Goal: Information Seeking & Learning: Learn about a topic

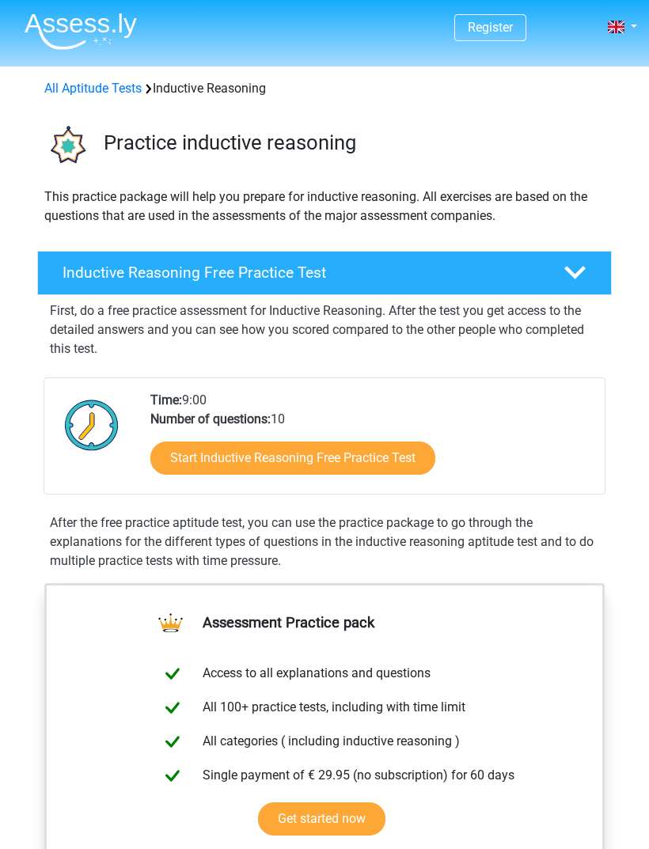
click at [403, 452] on link "Start Inductive Reasoning Free Practice Test" at bounding box center [292, 458] width 285 height 33
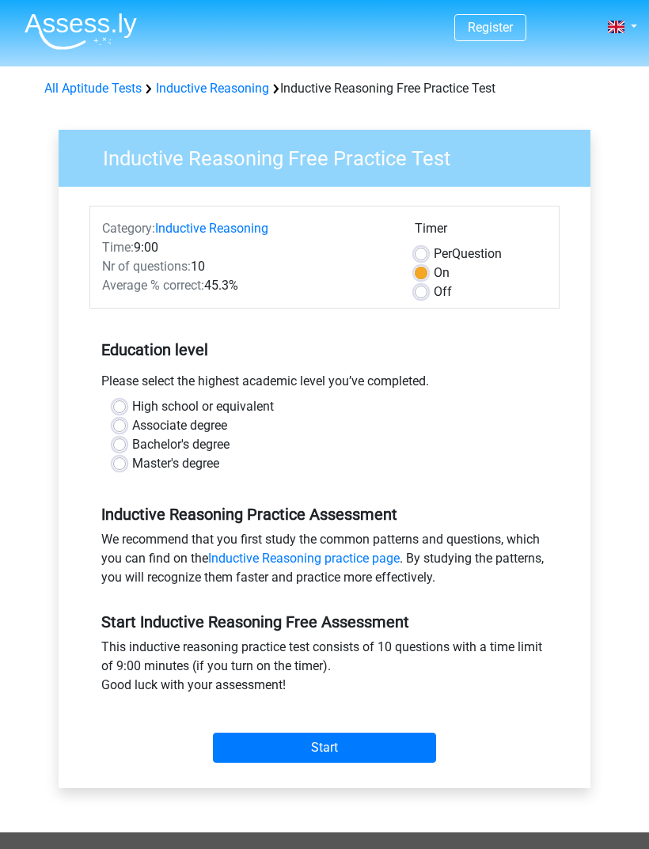
click at [132, 400] on label "High school or equivalent" at bounding box center [203, 406] width 142 height 19
click at [122, 400] on input "High school or equivalent" at bounding box center [119, 405] width 13 height 16
radio input "true"
click at [247, 749] on input "Start" at bounding box center [324, 748] width 223 height 30
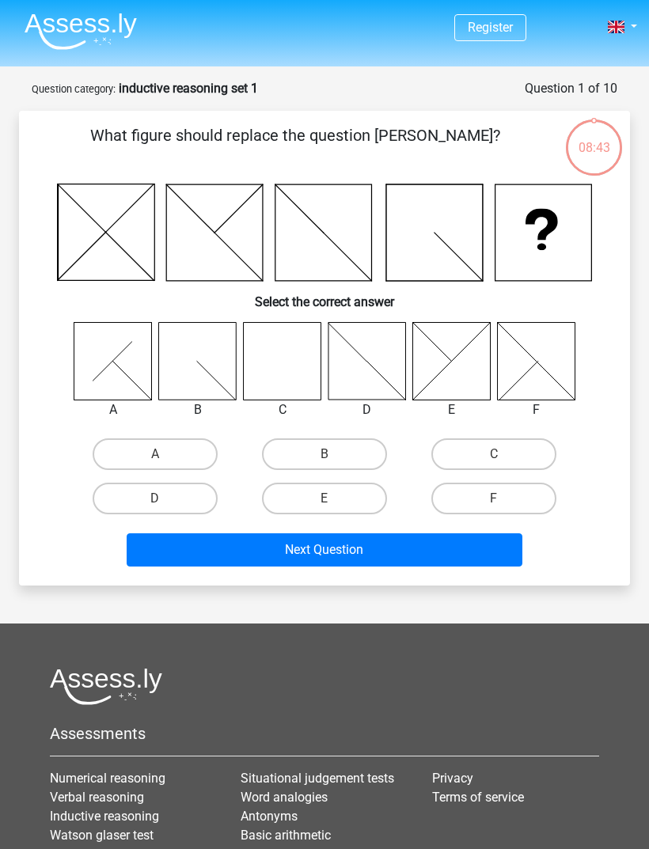
click at [298, 379] on icon at bounding box center [282, 361] width 78 height 78
click at [478, 453] on label "C" at bounding box center [493, 454] width 125 height 32
click at [494, 454] on input "C" at bounding box center [499, 459] width 10 height 10
radio input "true"
click at [278, 545] on button "Next Question" at bounding box center [325, 549] width 397 height 33
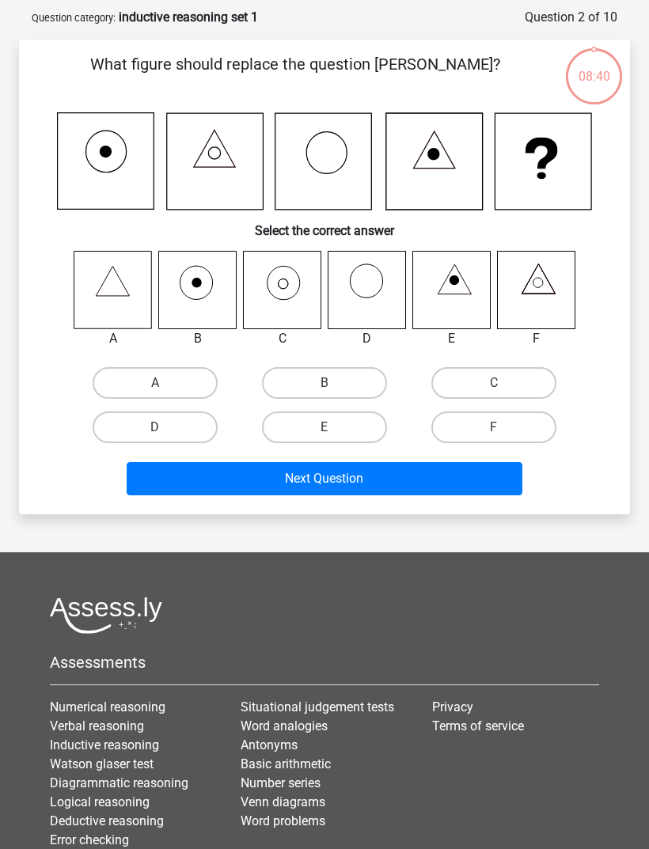
scroll to position [79, 0]
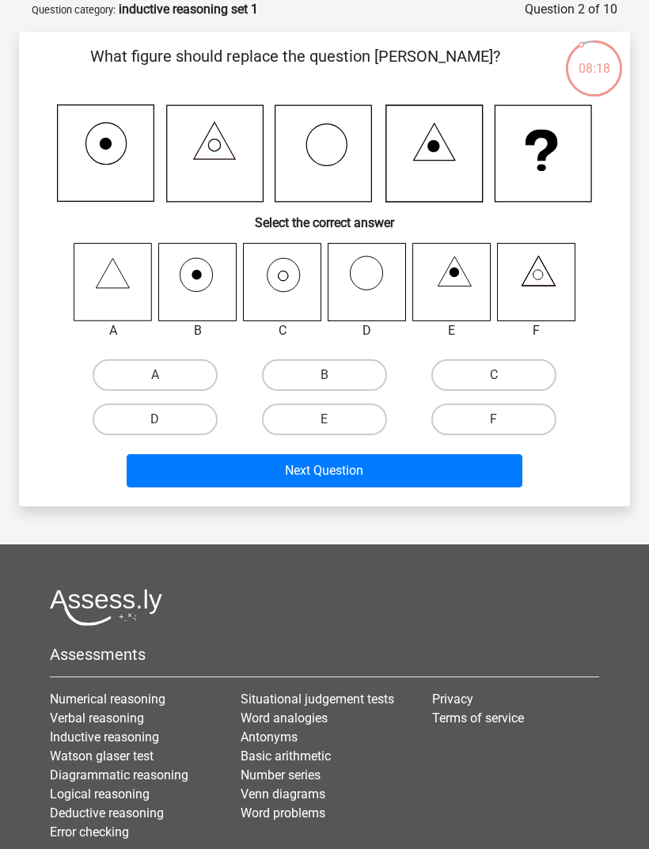
click at [99, 287] on icon at bounding box center [113, 282] width 78 height 78
click at [125, 370] on label "A" at bounding box center [155, 375] width 125 height 32
click at [155, 375] on input "A" at bounding box center [160, 380] width 10 height 10
radio input "true"
click at [251, 478] on button "Next Question" at bounding box center [325, 470] width 397 height 33
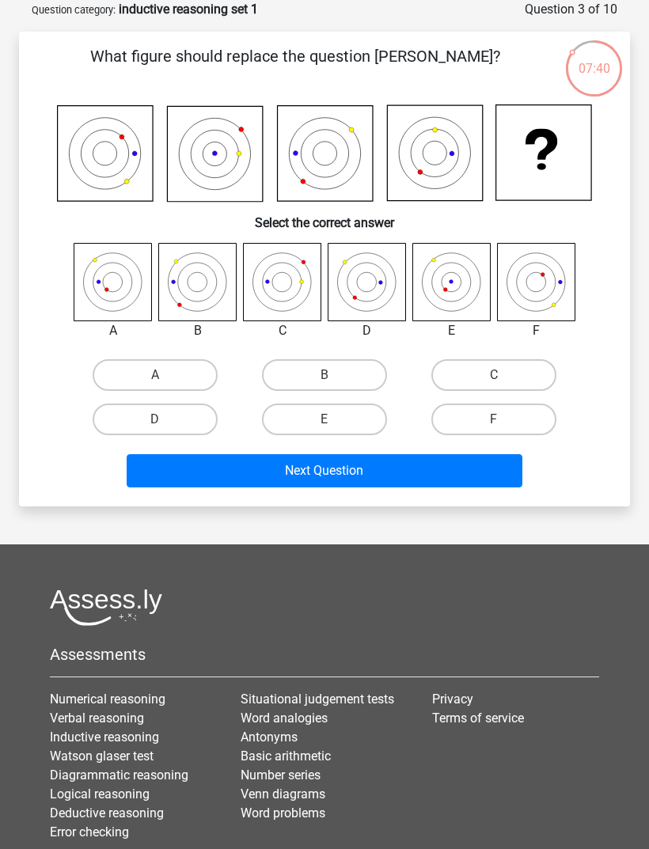
click at [576, 294] on div at bounding box center [536, 282] width 102 height 78
click at [474, 470] on button "Next Question" at bounding box center [325, 470] width 397 height 33
click at [205, 400] on div "D" at bounding box center [154, 419] width 169 height 44
click at [201, 405] on label "D" at bounding box center [155, 420] width 125 height 32
click at [165, 419] on input "D" at bounding box center [160, 424] width 10 height 10
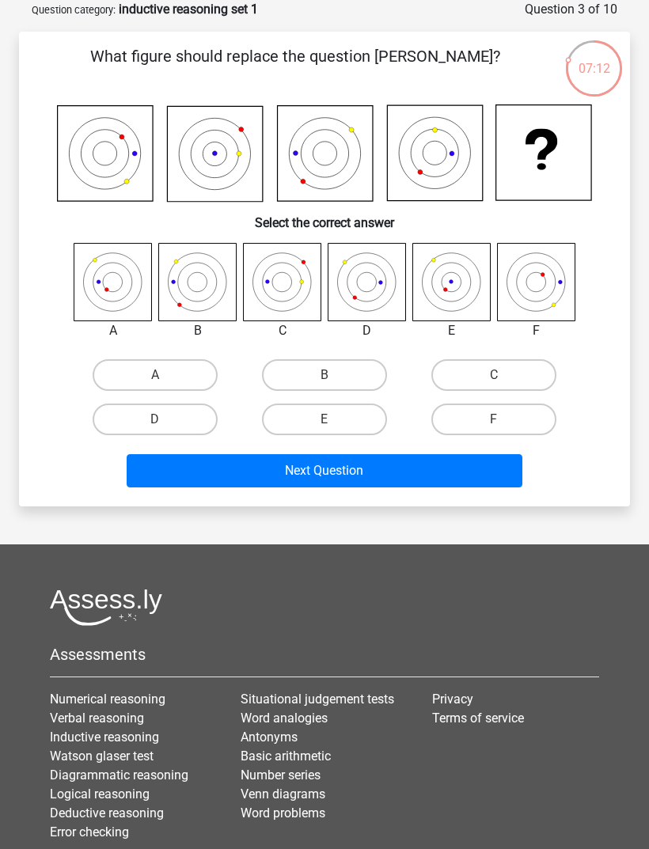
radio input "true"
click at [489, 467] on button "Next Question" at bounding box center [325, 470] width 397 height 33
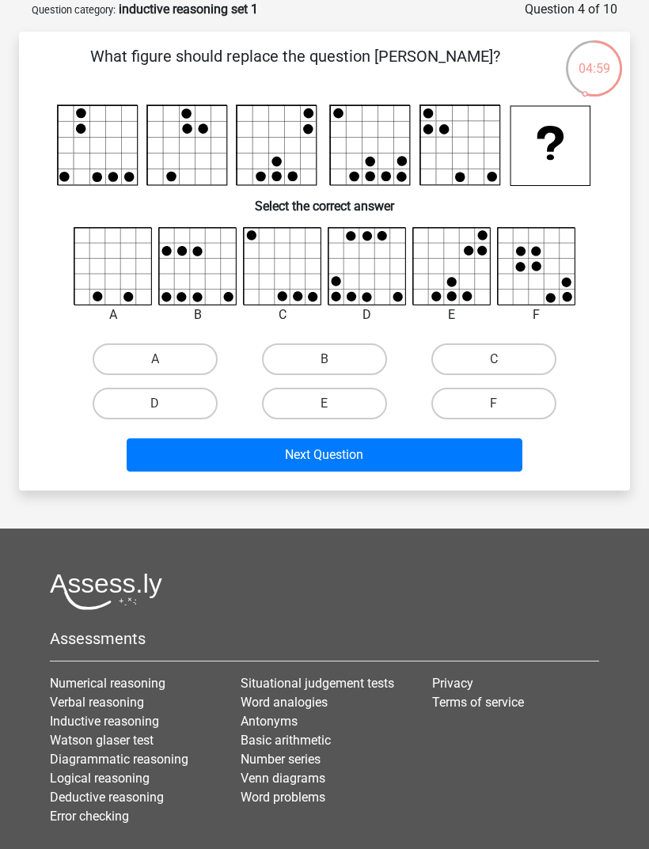
click at [123, 405] on label "D" at bounding box center [155, 404] width 125 height 32
click at [155, 405] on input "D" at bounding box center [160, 409] width 10 height 10
radio input "true"
click at [230, 469] on button "Next Question" at bounding box center [325, 454] width 397 height 33
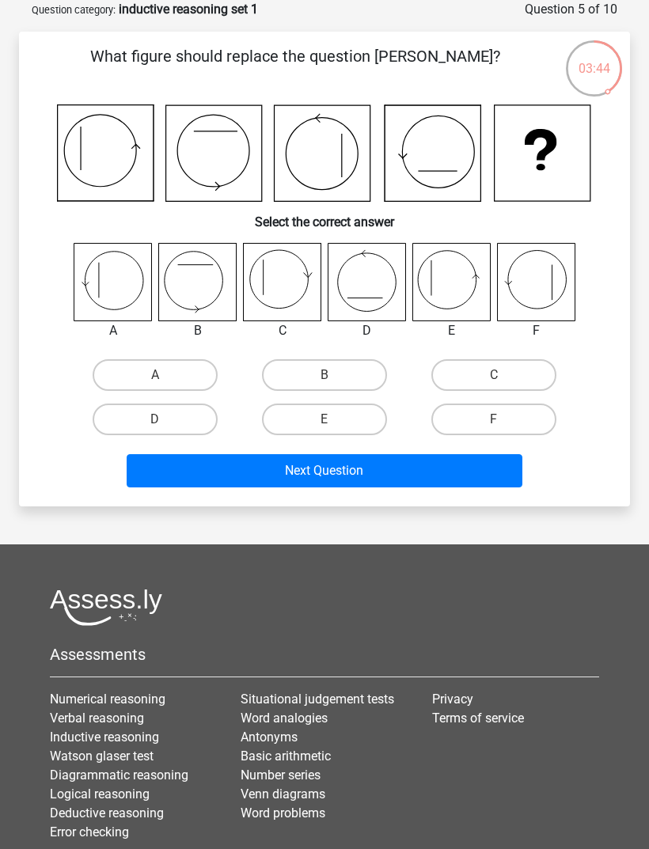
click at [101, 274] on icon at bounding box center [113, 282] width 78 height 78
click at [131, 367] on label "A" at bounding box center [155, 375] width 125 height 32
click at [155, 375] on input "A" at bounding box center [160, 380] width 10 height 10
radio input "true"
click at [192, 477] on button "Next Question" at bounding box center [325, 470] width 397 height 33
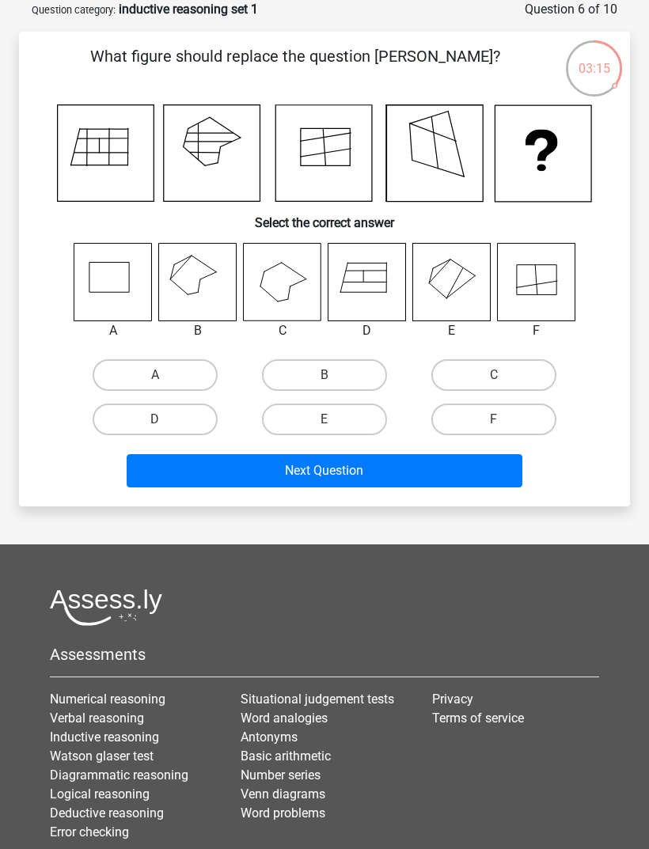
click at [193, 305] on icon at bounding box center [197, 282] width 78 height 78
click at [317, 374] on label "B" at bounding box center [324, 375] width 125 height 32
click at [324, 375] on input "B" at bounding box center [329, 380] width 10 height 10
radio input "true"
click at [424, 470] on button "Next Question" at bounding box center [325, 470] width 397 height 33
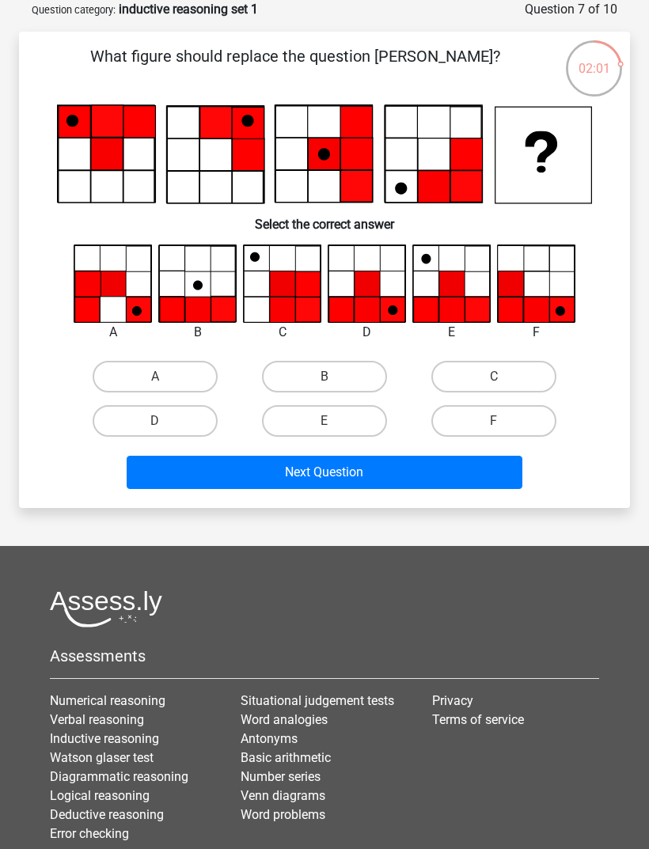
click at [180, 423] on label "D" at bounding box center [155, 421] width 125 height 32
click at [165, 423] on input "D" at bounding box center [160, 426] width 10 height 10
radio input "true"
click at [343, 479] on button "Next Question" at bounding box center [325, 472] width 397 height 33
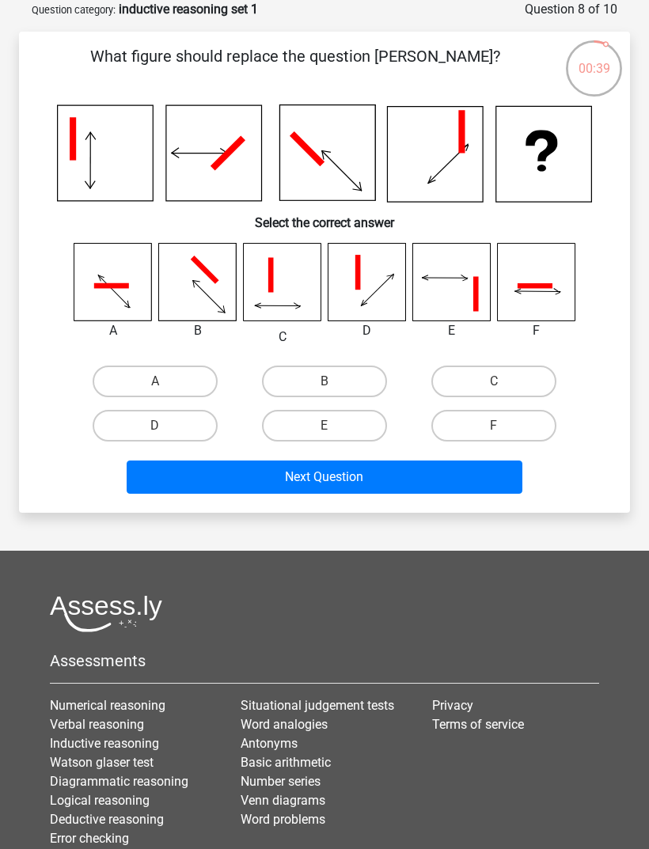
click at [469, 391] on label "C" at bounding box center [493, 382] width 125 height 32
click at [494, 391] on input "C" at bounding box center [499, 386] width 10 height 10
radio input "true"
click at [504, 425] on label "F" at bounding box center [493, 426] width 125 height 32
click at [504, 426] on input "F" at bounding box center [499, 431] width 10 height 10
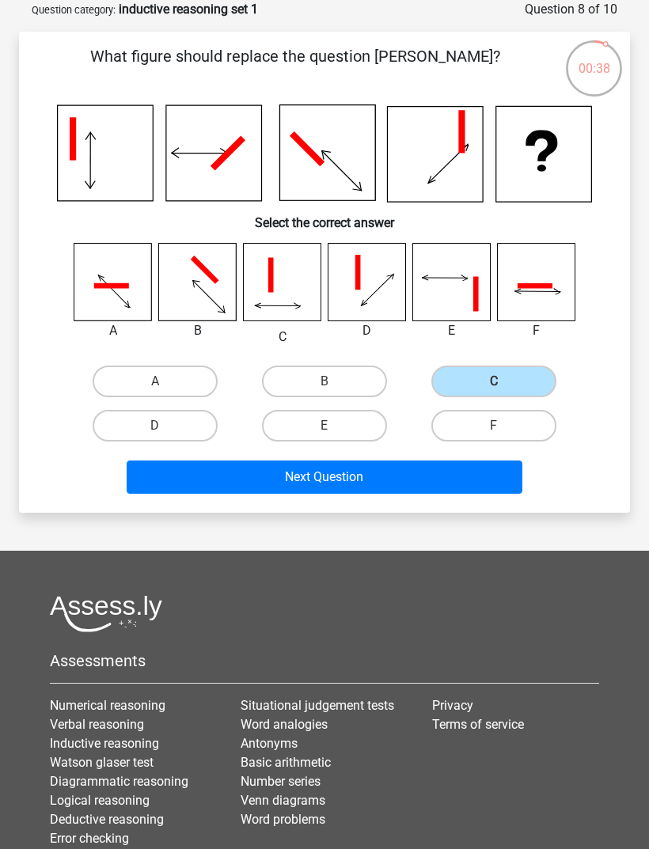
radio input "true"
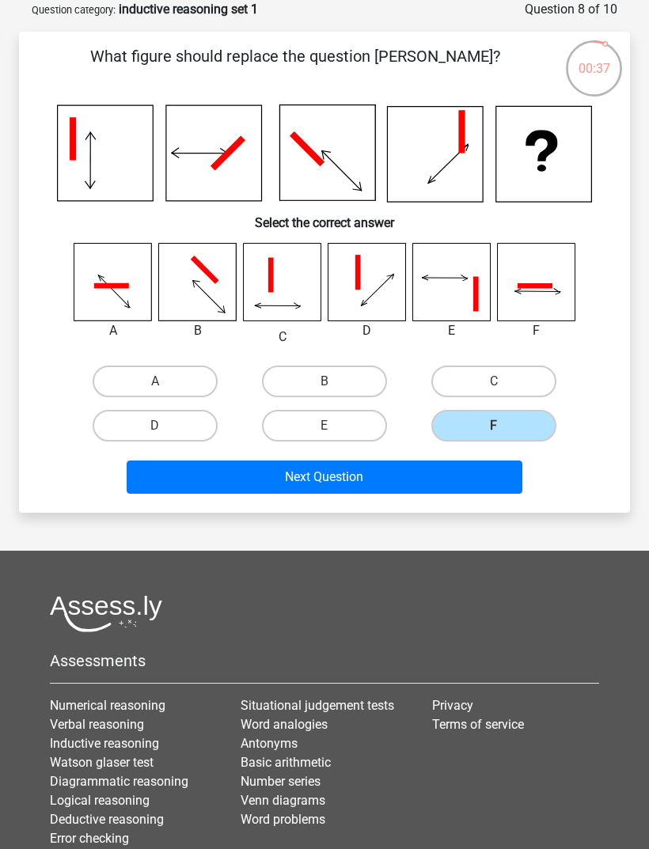
click at [514, 378] on label "C" at bounding box center [493, 382] width 125 height 32
click at [504, 381] on input "C" at bounding box center [499, 386] width 10 height 10
radio input "true"
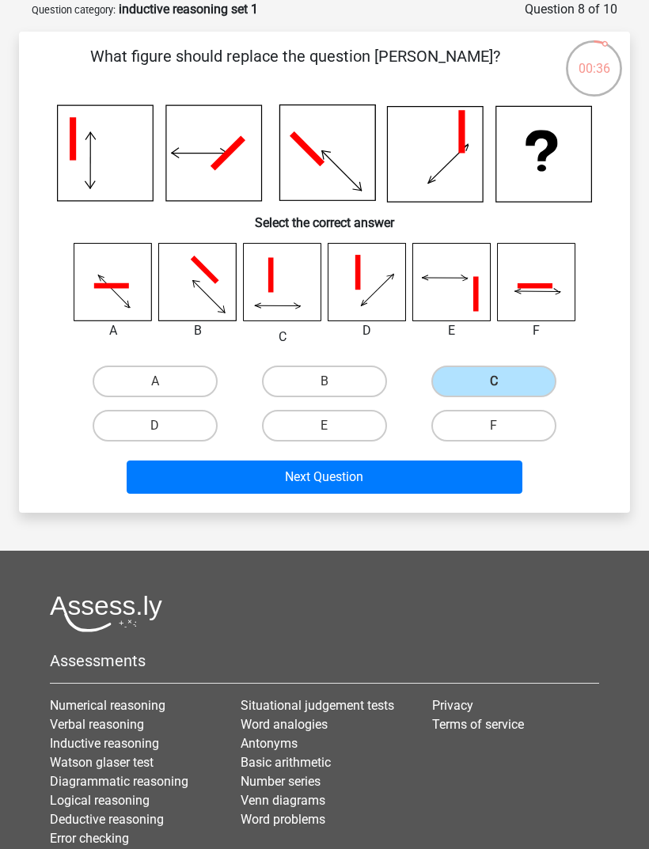
click at [502, 423] on label "F" at bounding box center [493, 426] width 125 height 32
click at [502, 426] on input "F" at bounding box center [499, 431] width 10 height 10
radio input "true"
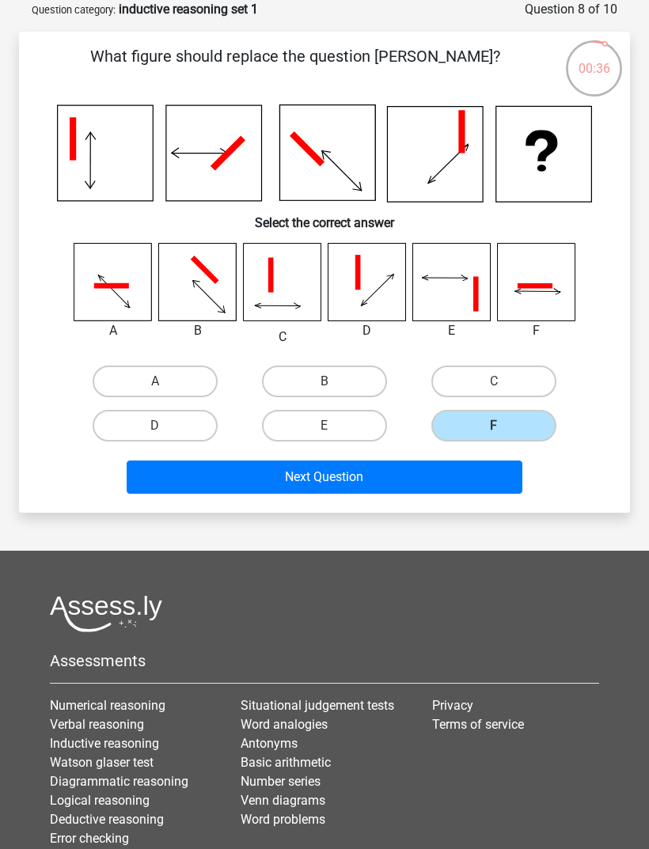
click at [457, 487] on button "Next Question" at bounding box center [325, 477] width 397 height 33
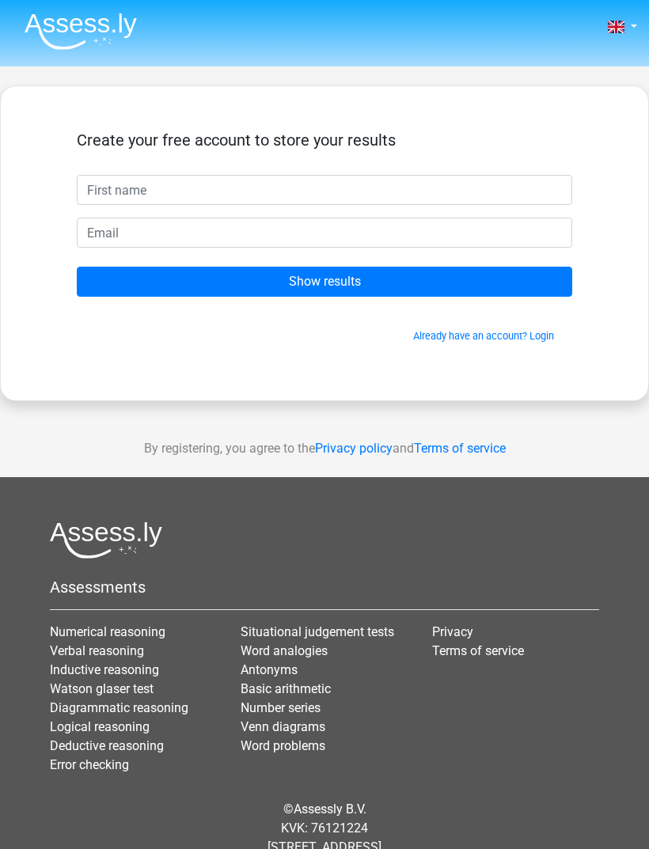
scroll to position [51, 0]
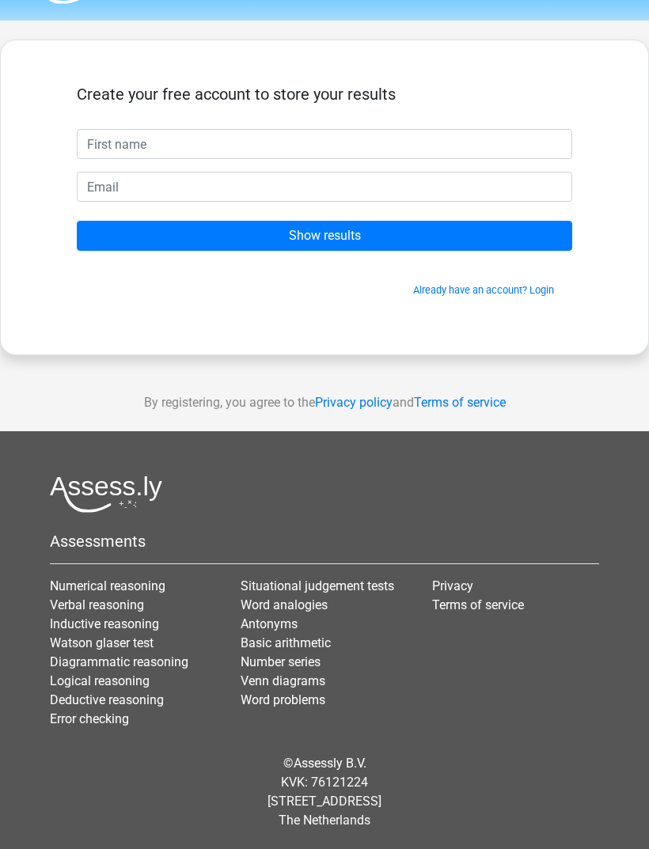
click at [104, 145] on input "text" at bounding box center [324, 144] width 495 height 30
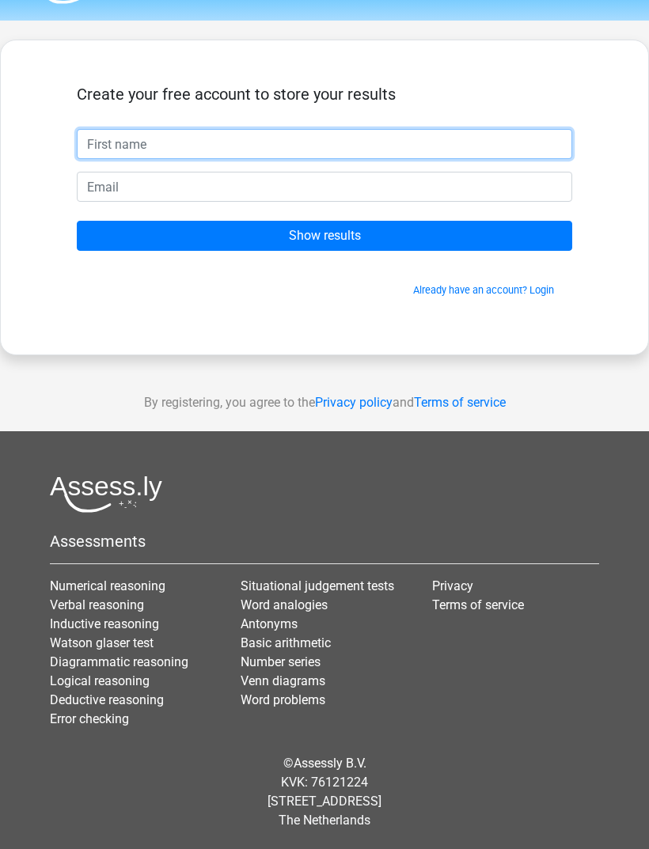
type input "Kaylah"
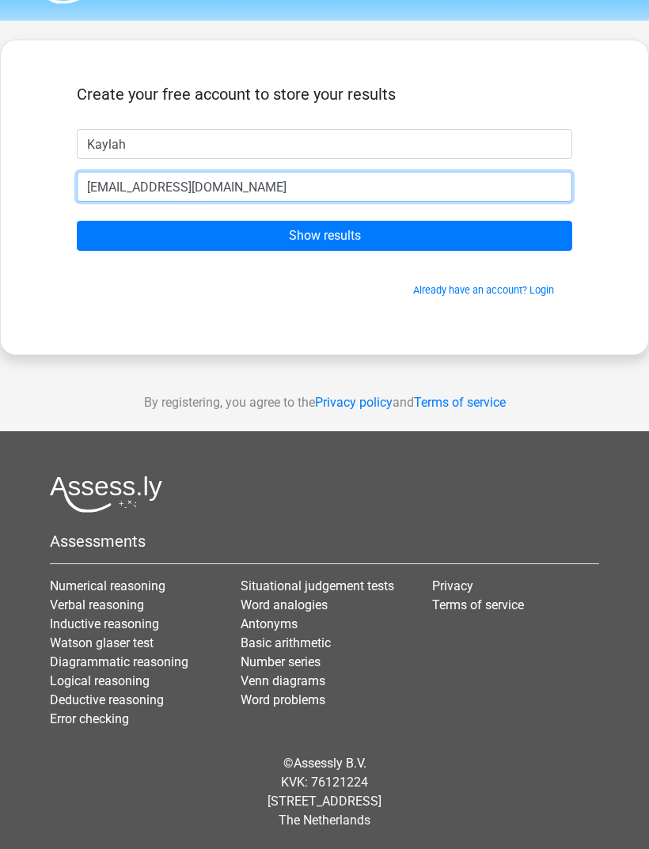
type input "kaylahmac03@icloud.com"
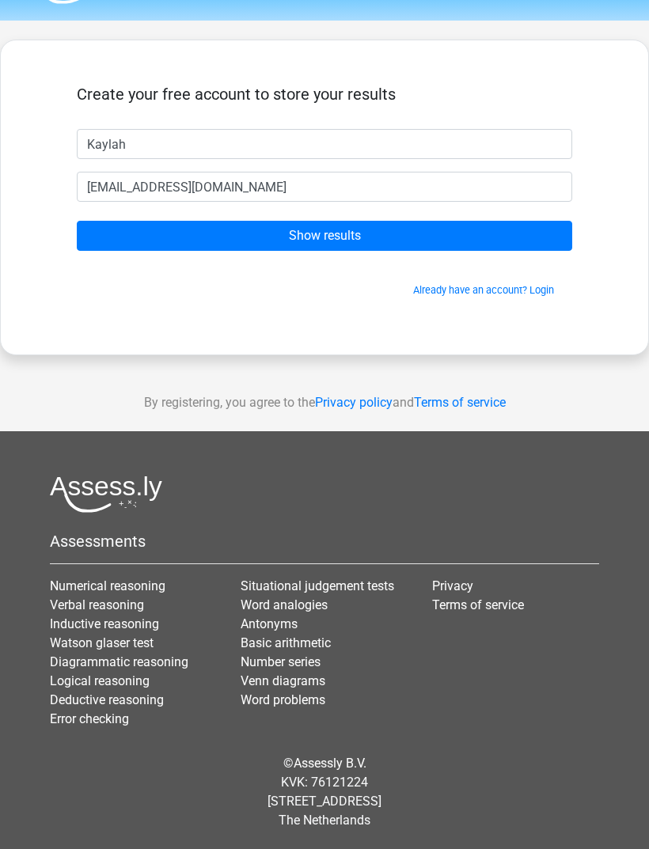
click at [537, 228] on input "Show results" at bounding box center [324, 236] width 495 height 30
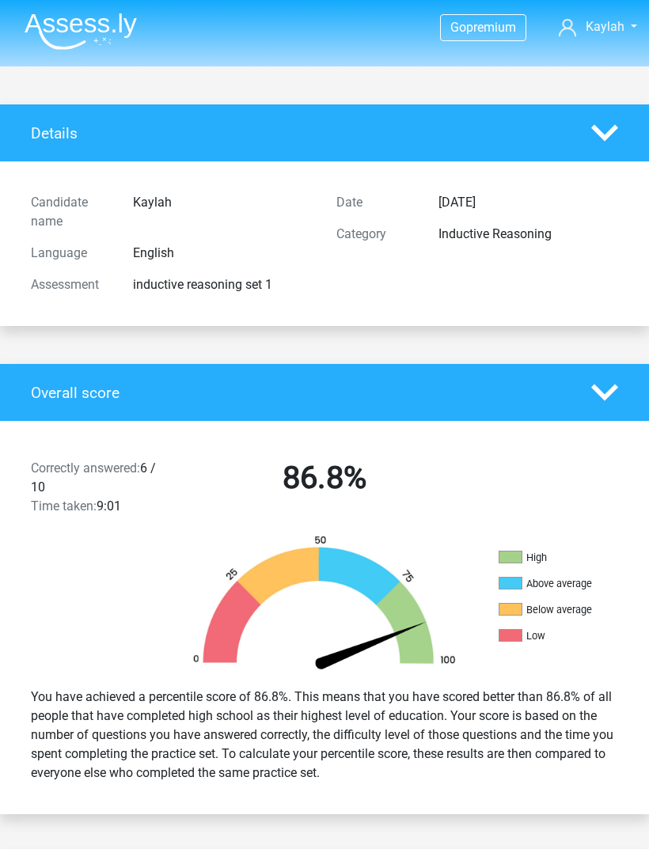
scroll to position [0, 8]
